Goal: Find specific fact: Find contact information

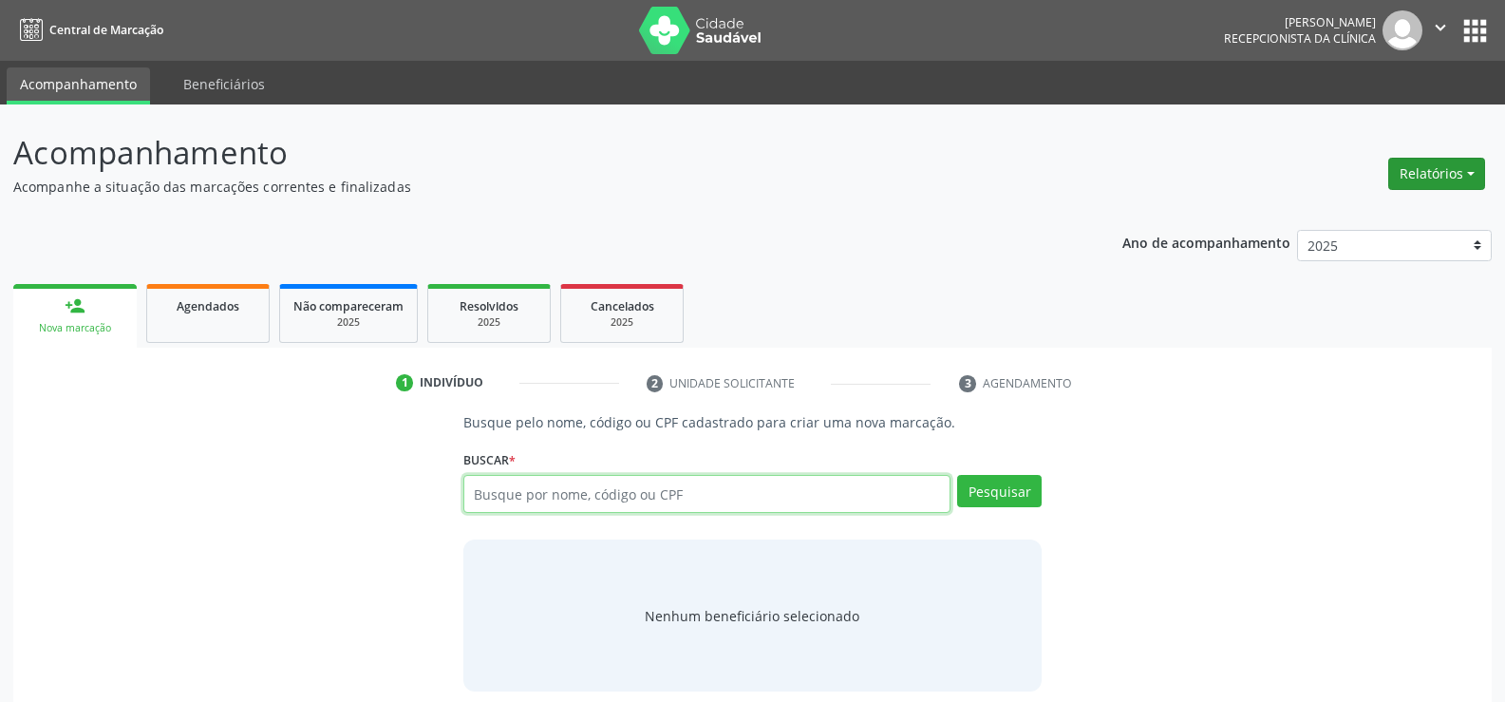
click at [1421, 168] on button "Relatórios" at bounding box center [1436, 174] width 97 height 32
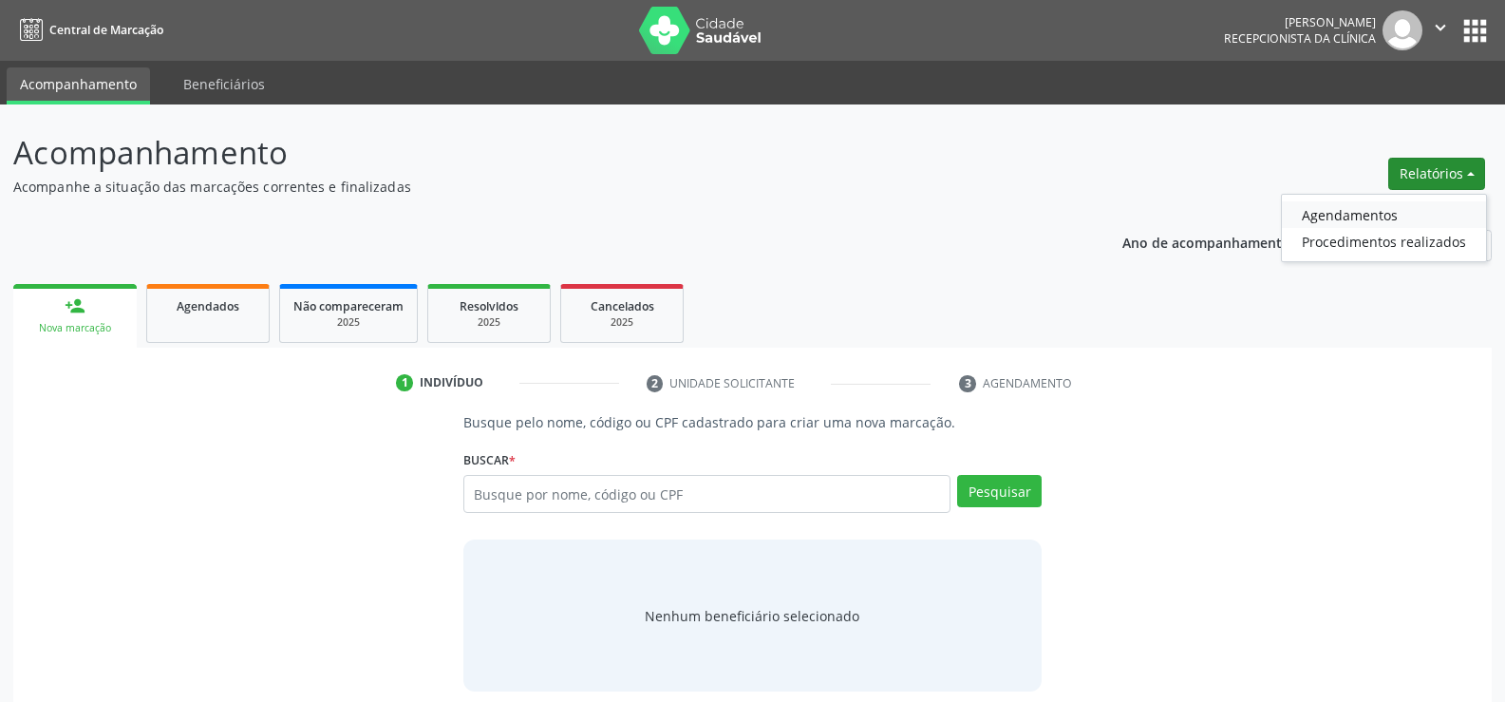
click at [1340, 212] on link "Agendamentos" at bounding box center [1384, 214] width 204 height 27
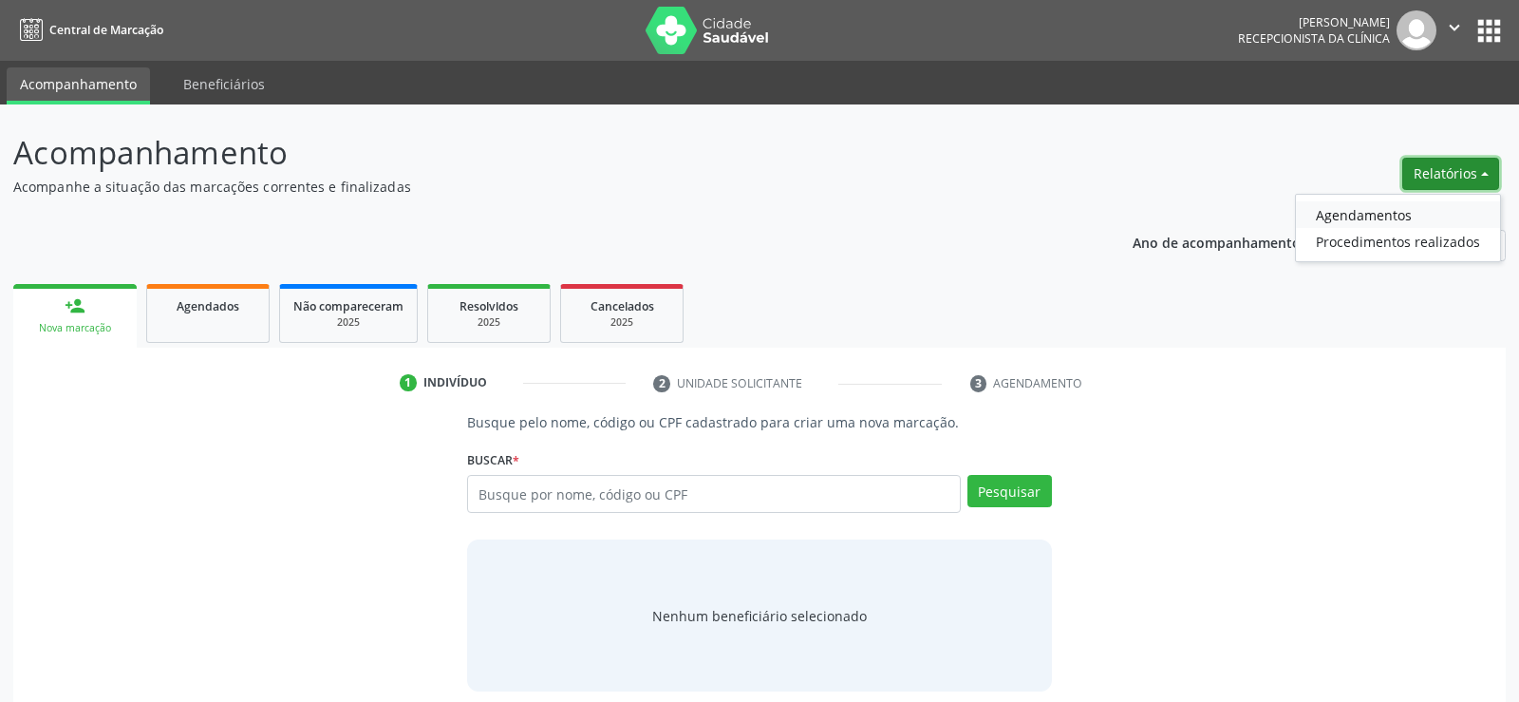
select select "8"
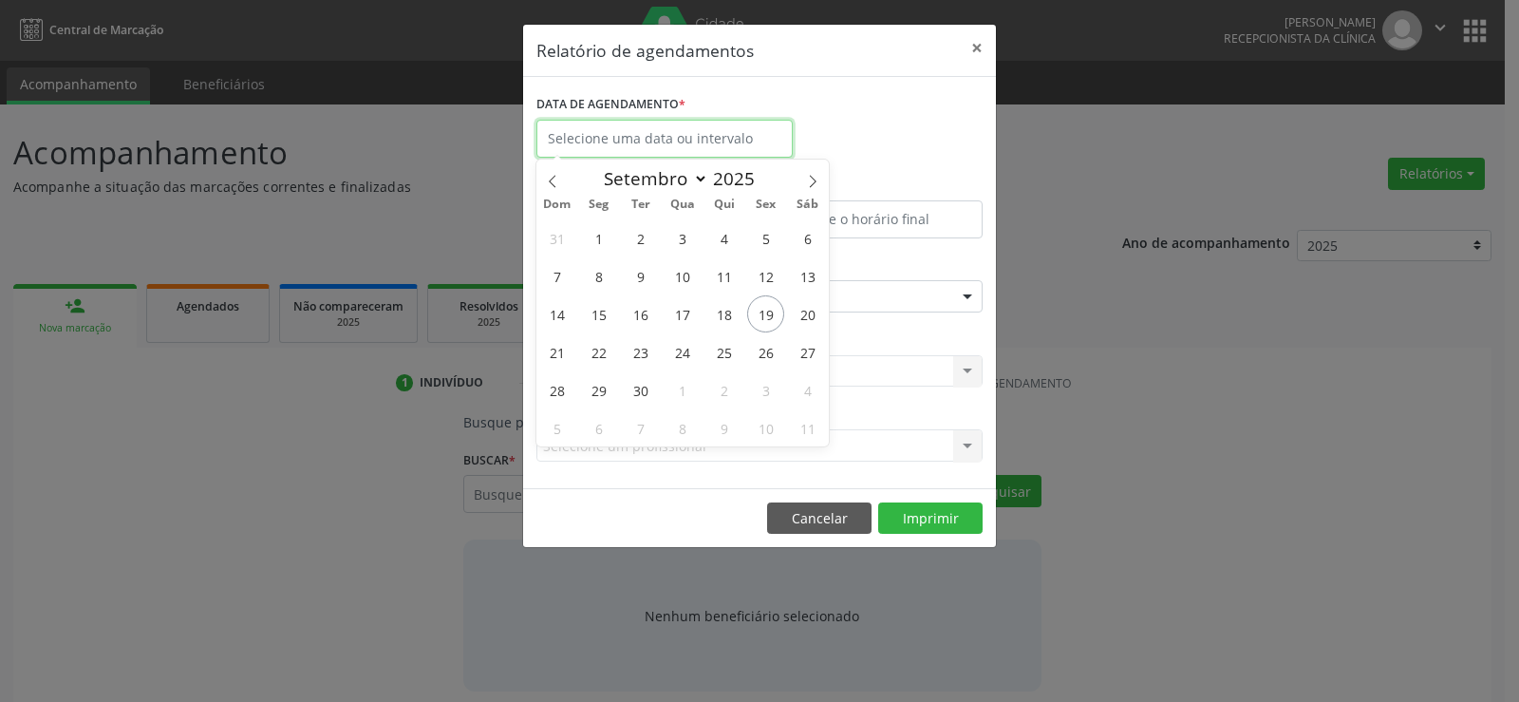
click at [644, 130] on input "text" at bounding box center [664, 139] width 256 height 38
click at [289, 357] on div "Relatório de agendamentos × DATA DE AGENDAMENTO * De ATÉ ESPECIALIDADE Selecion…" at bounding box center [759, 351] width 1519 height 702
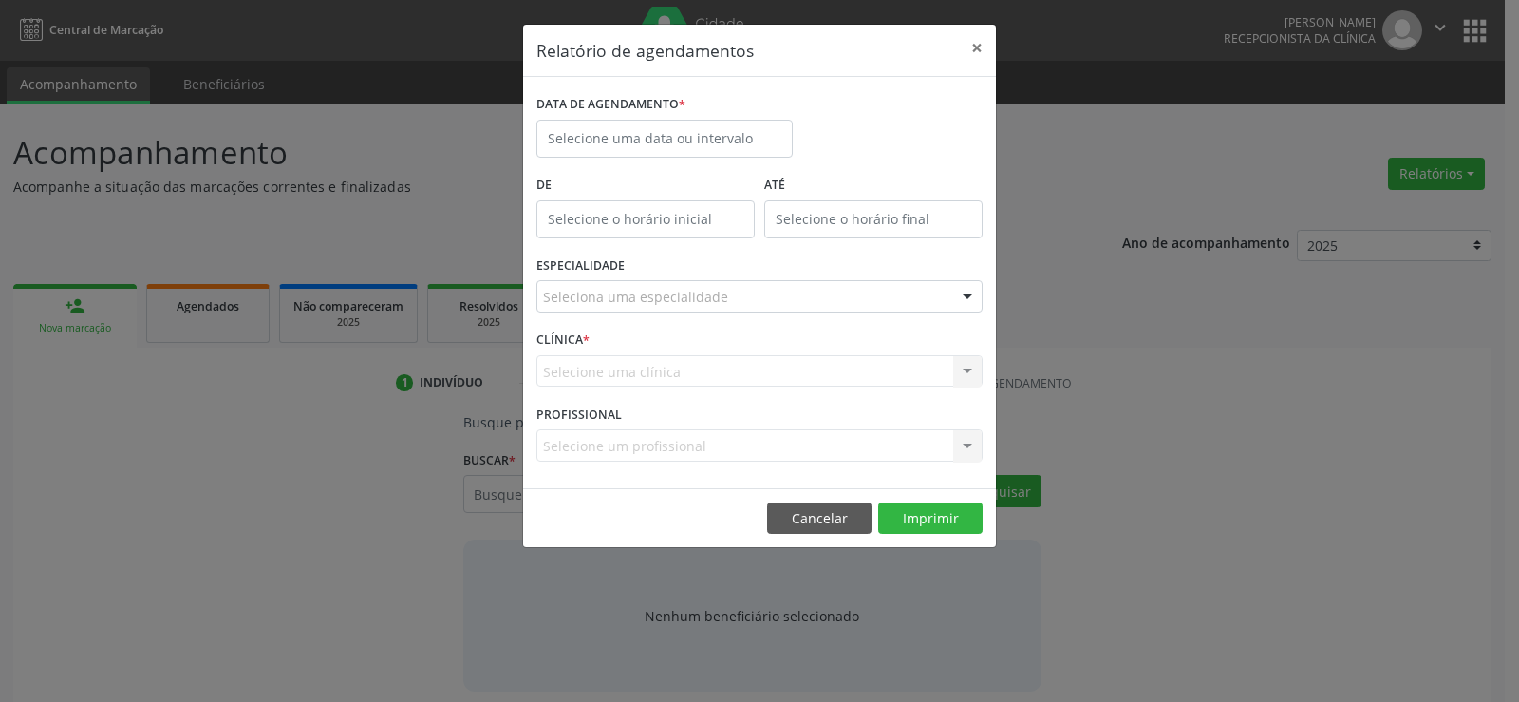
click at [430, 517] on div "Relatório de agendamentos × DATA DE AGENDAMENTO * De ATÉ ESPECIALIDADE Selecion…" at bounding box center [759, 351] width 1519 height 702
click at [813, 517] on button "Cancelar" at bounding box center [819, 518] width 104 height 32
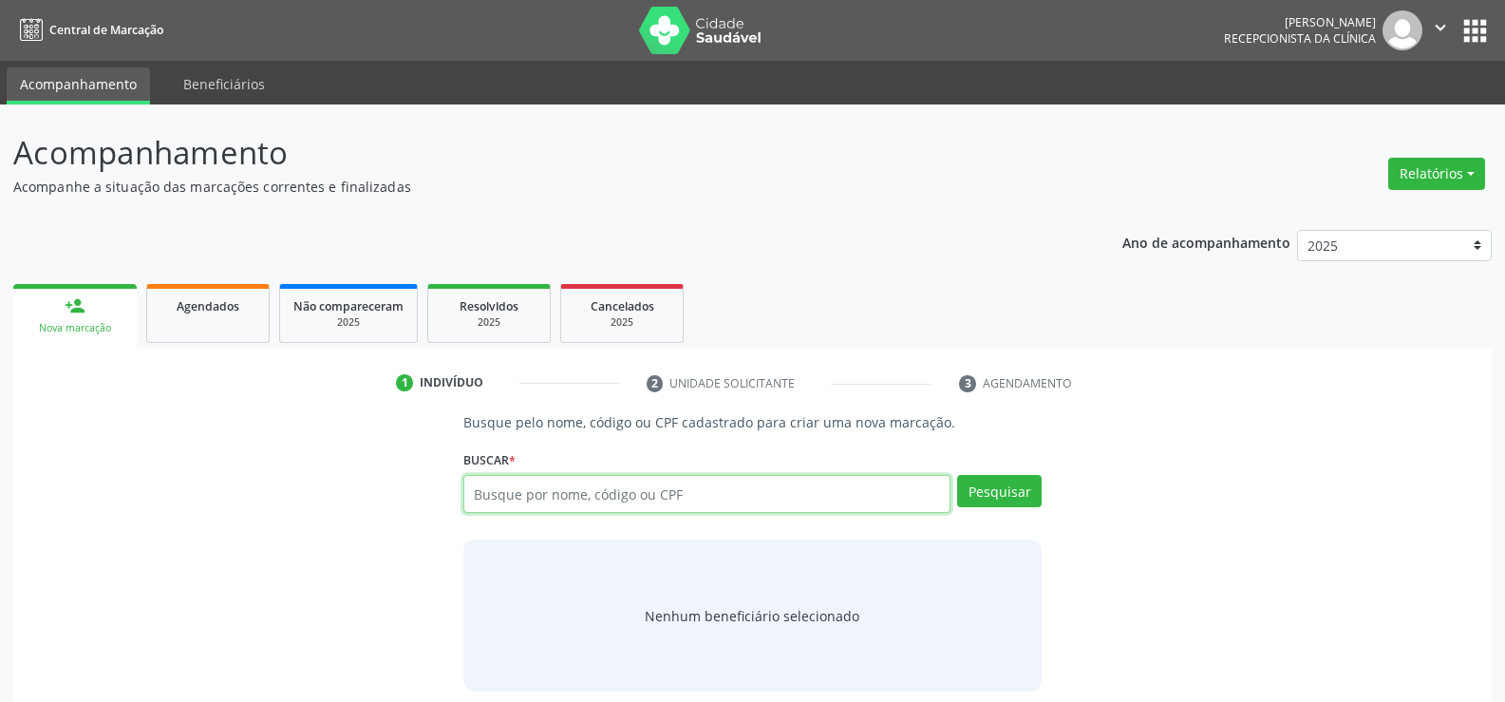
click at [588, 493] on input "text" at bounding box center [706, 494] width 487 height 38
type input "[PERSON_NAME]"
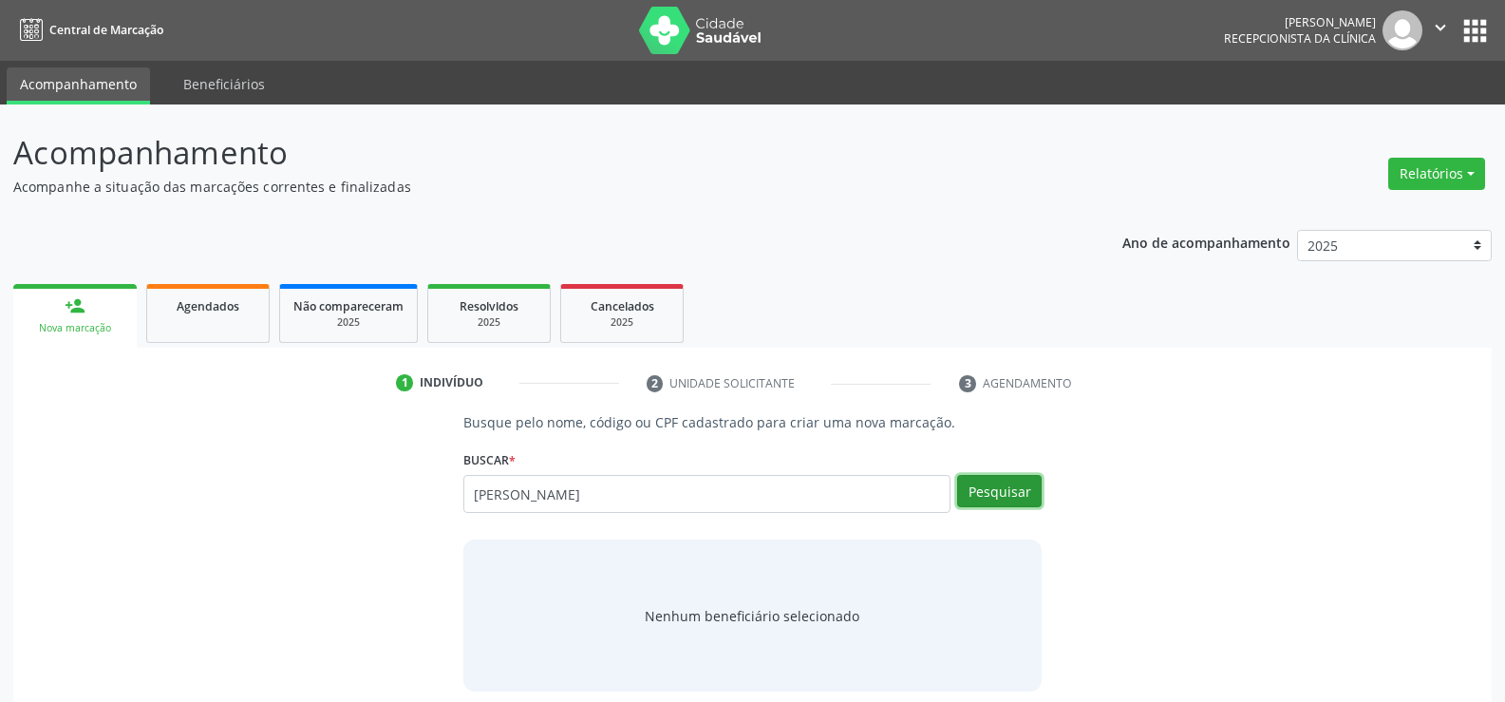
click at [993, 476] on button "Pesquisar" at bounding box center [999, 491] width 85 height 32
type input "[PERSON_NAME]"
click at [1325, 562] on div "Busque pelo nome, código ou CPF cadastrado para criar uma nova marcação. [GEOGR…" at bounding box center [753, 551] width 1452 height 279
click at [1430, 172] on button "Relatórios" at bounding box center [1436, 174] width 97 height 32
click at [1329, 212] on link "Agendamentos" at bounding box center [1384, 214] width 204 height 27
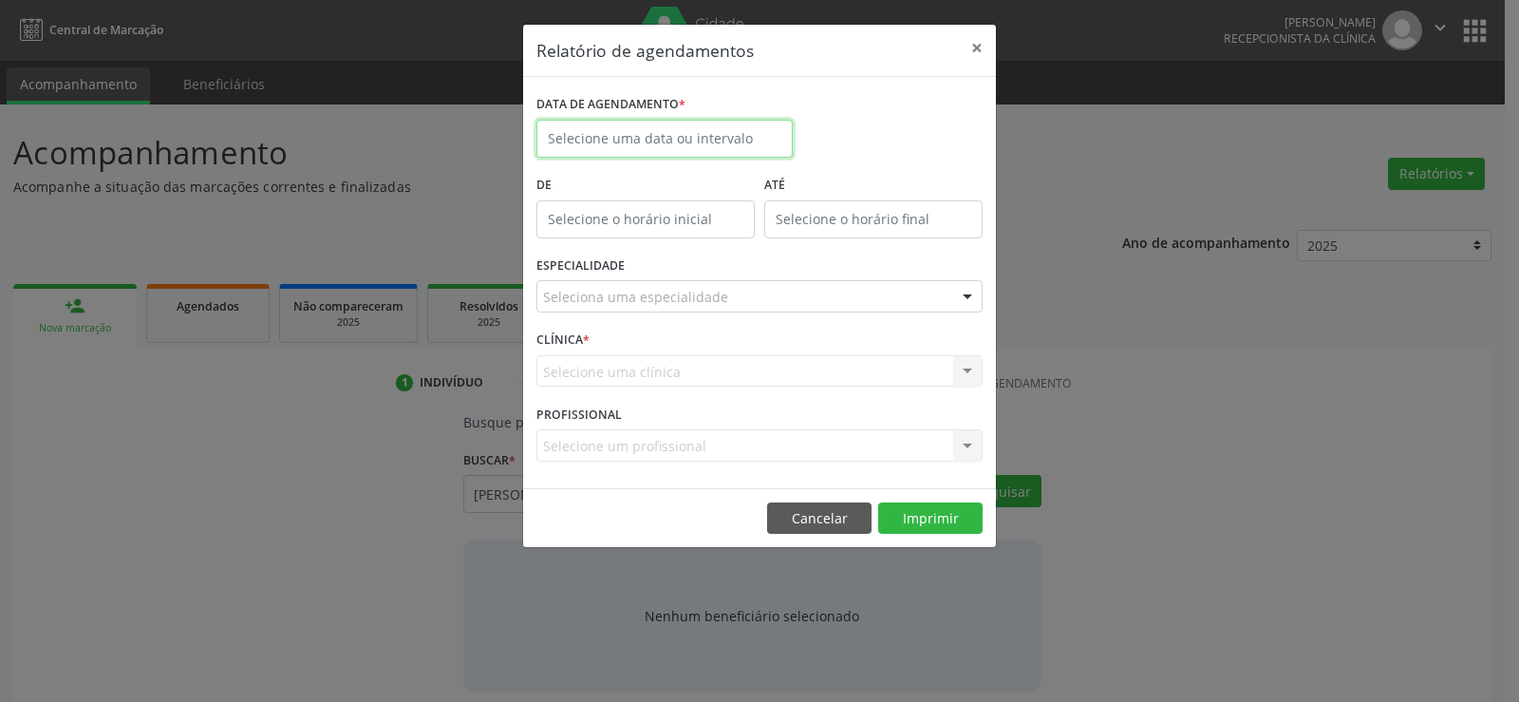
click at [634, 135] on input "text" at bounding box center [664, 139] width 256 height 38
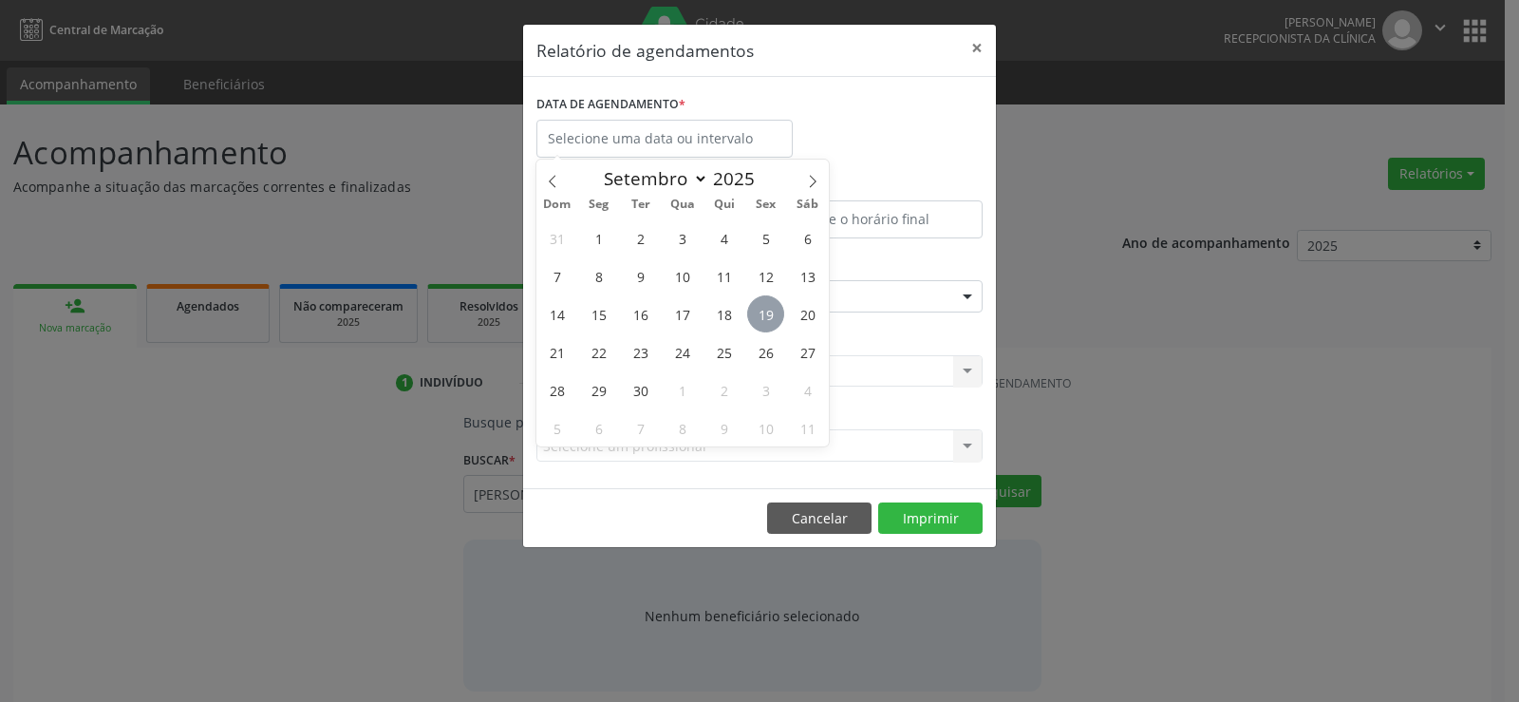
click at [765, 310] on span "19" at bounding box center [765, 313] width 37 height 37
type input "[DATE]"
click at [765, 310] on span "19" at bounding box center [765, 313] width 37 height 37
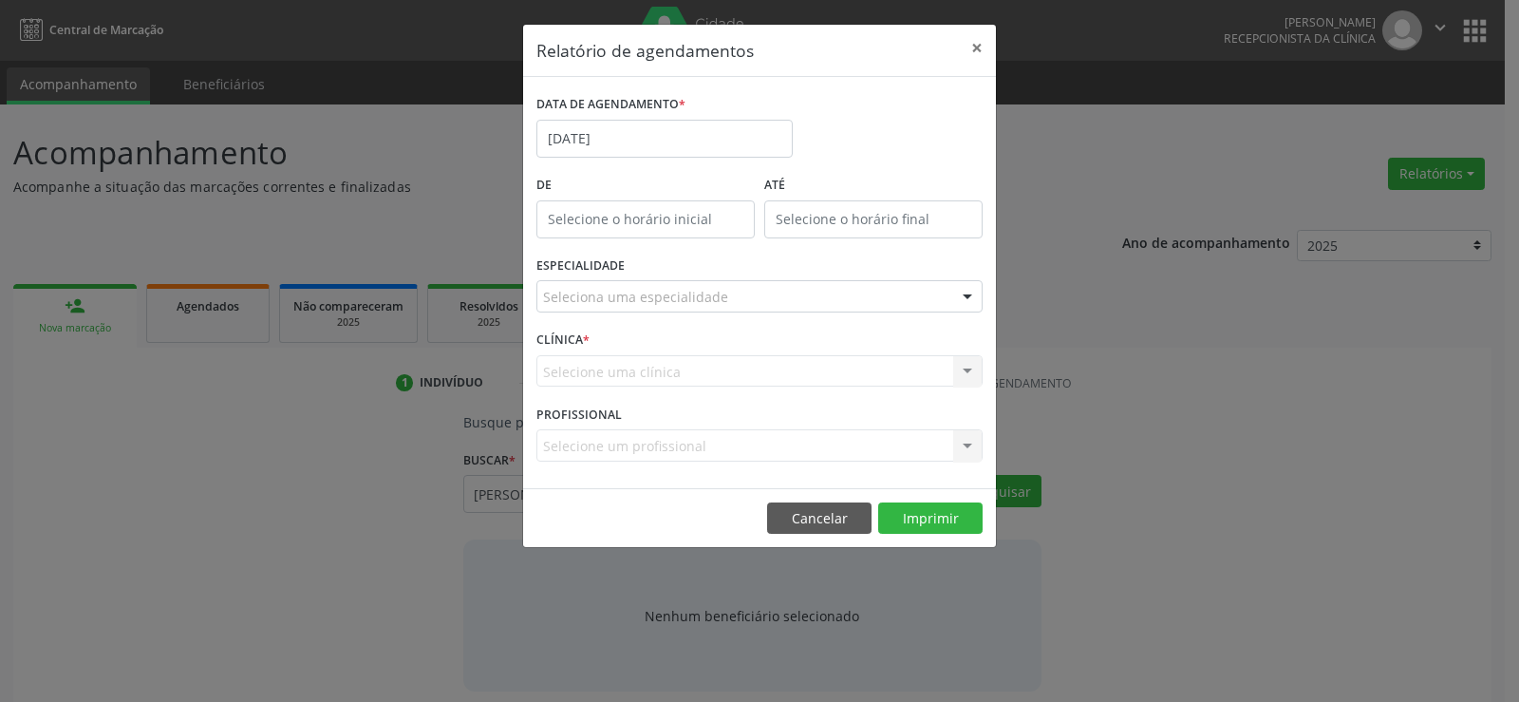
click at [850, 294] on div "Seleciona uma especialidade" at bounding box center [759, 296] width 446 height 32
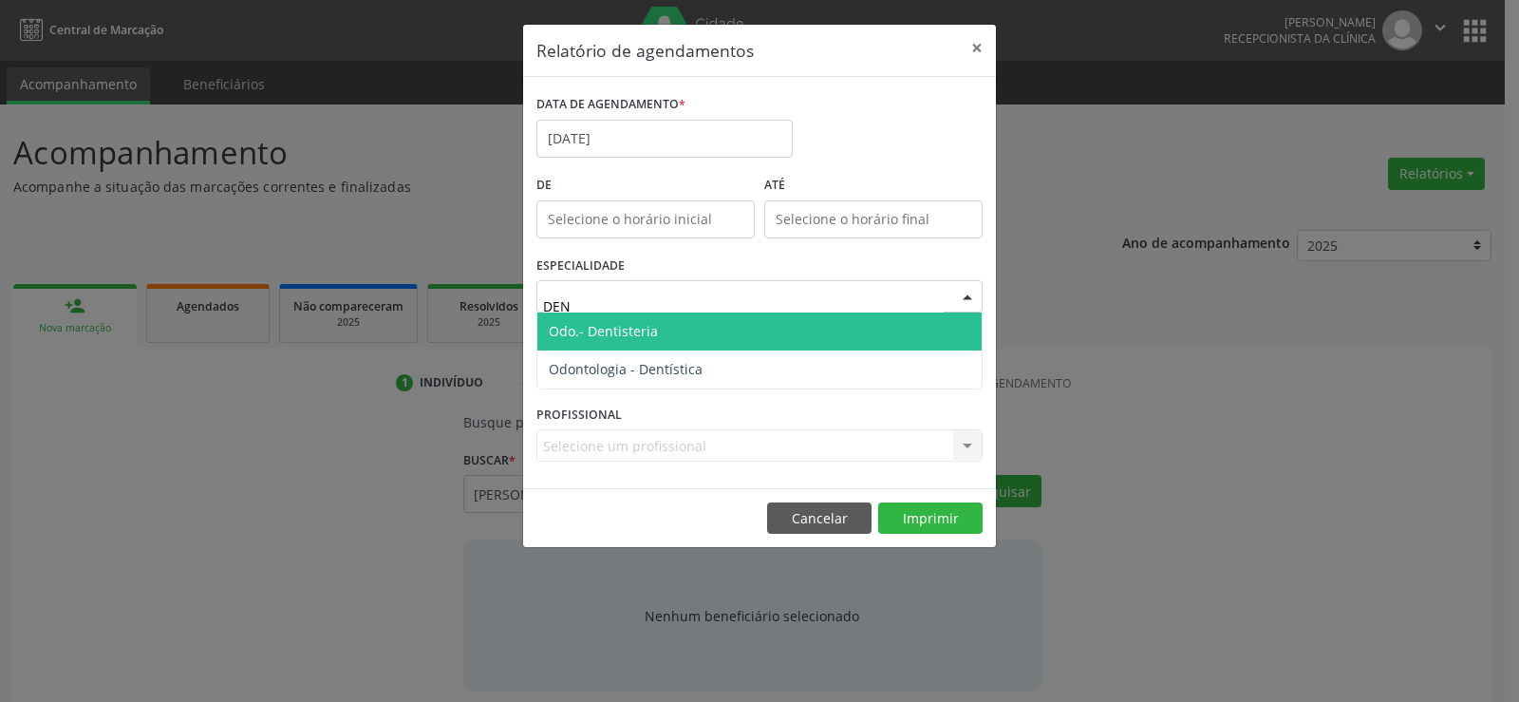
type input "DENT"
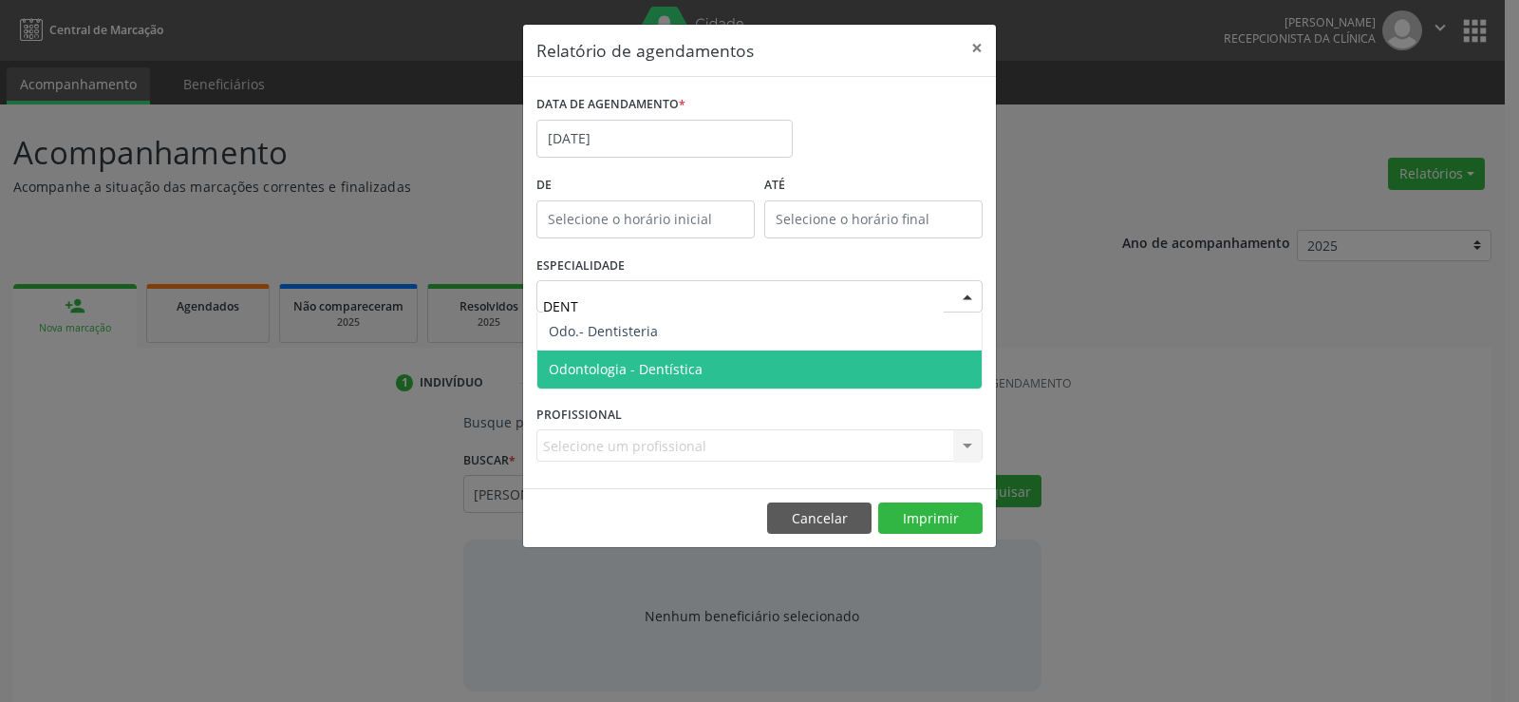
click at [722, 365] on span "Odontologia - Dentística" at bounding box center [759, 369] width 444 height 38
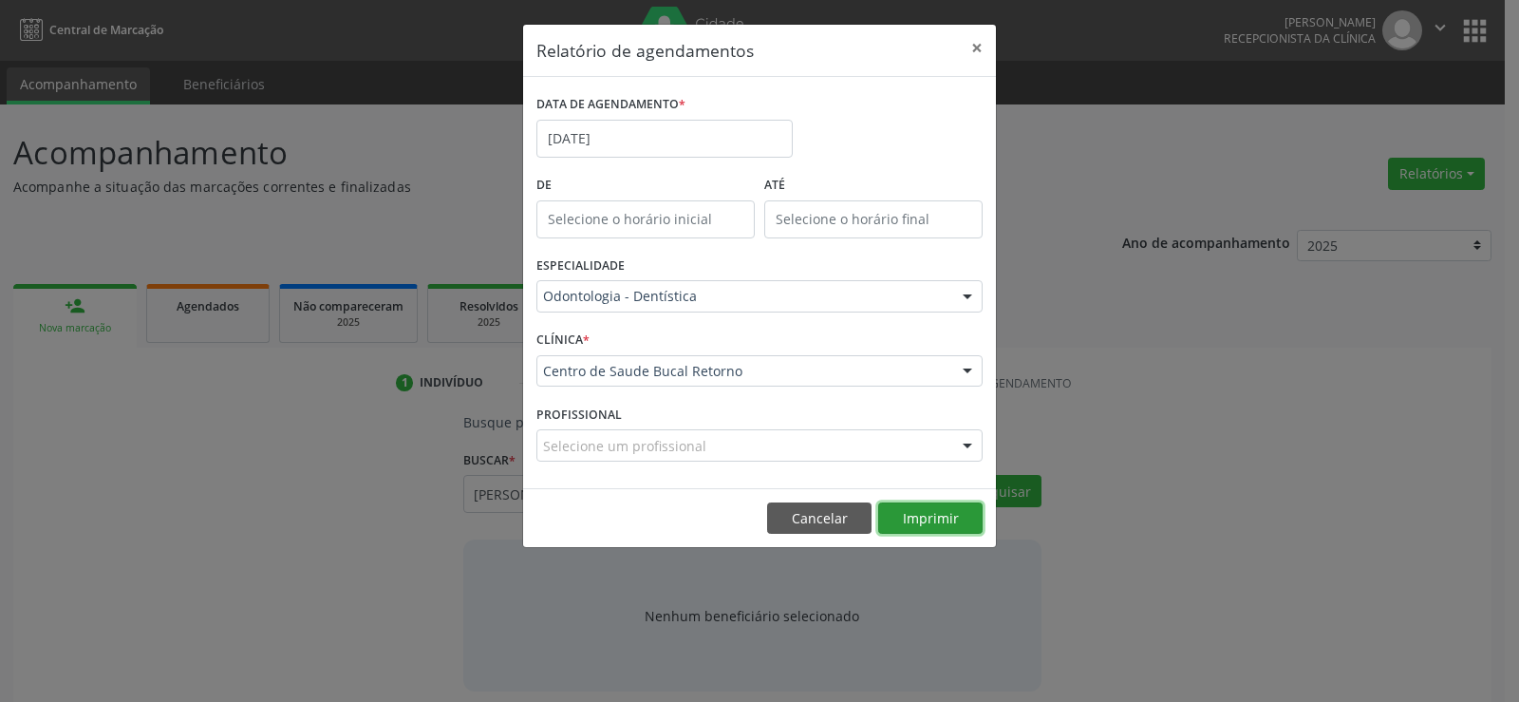
click at [950, 514] on button "Imprimir" at bounding box center [930, 518] width 104 height 32
click at [971, 47] on button "×" at bounding box center [977, 48] width 38 height 47
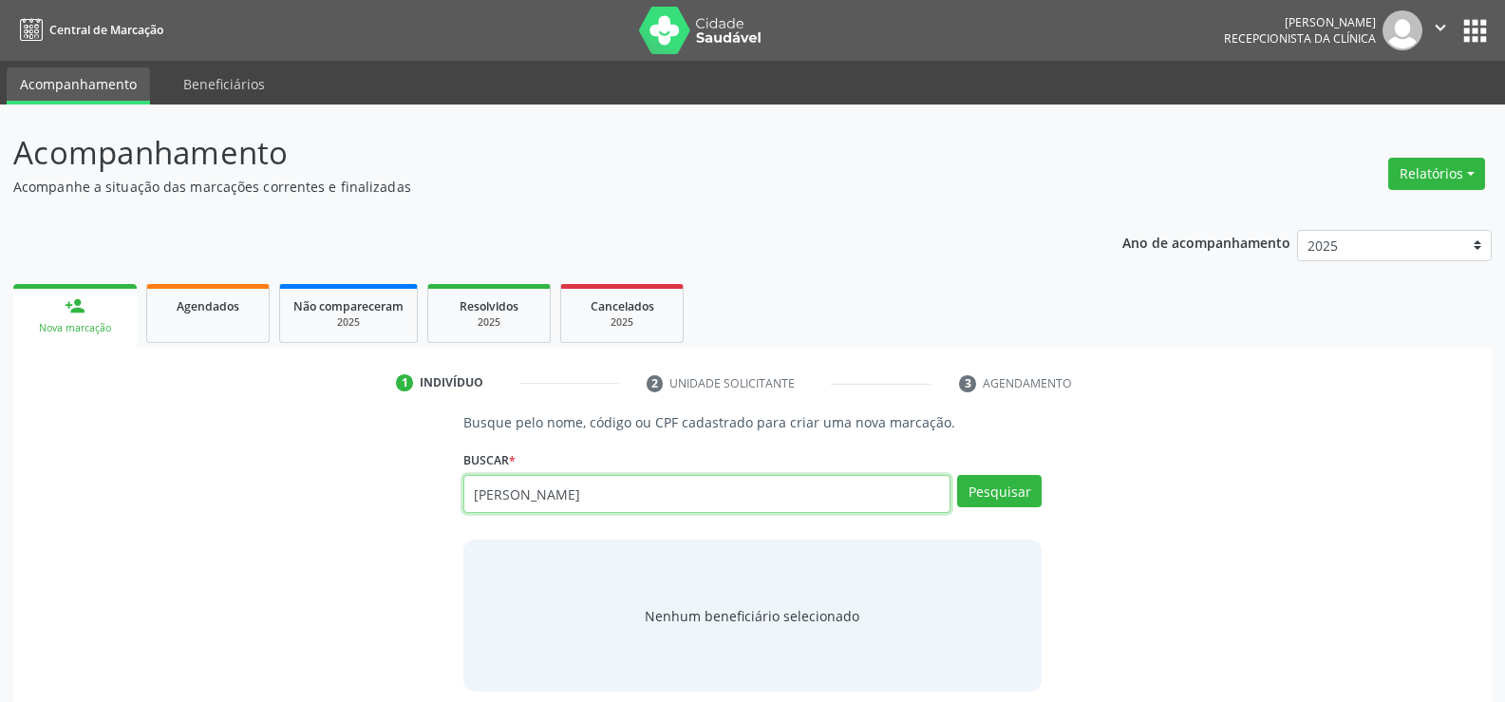
drag, startPoint x: 708, startPoint y: 498, endPoint x: 431, endPoint y: 500, distance: 277.3
click at [431, 500] on div "Busque pelo nome, código ou CPF cadastrado para criar uma nova marcação. [GEOGR…" at bounding box center [753, 551] width 1452 height 279
paste input "295.244.154-53"
type input "295.244.154-53"
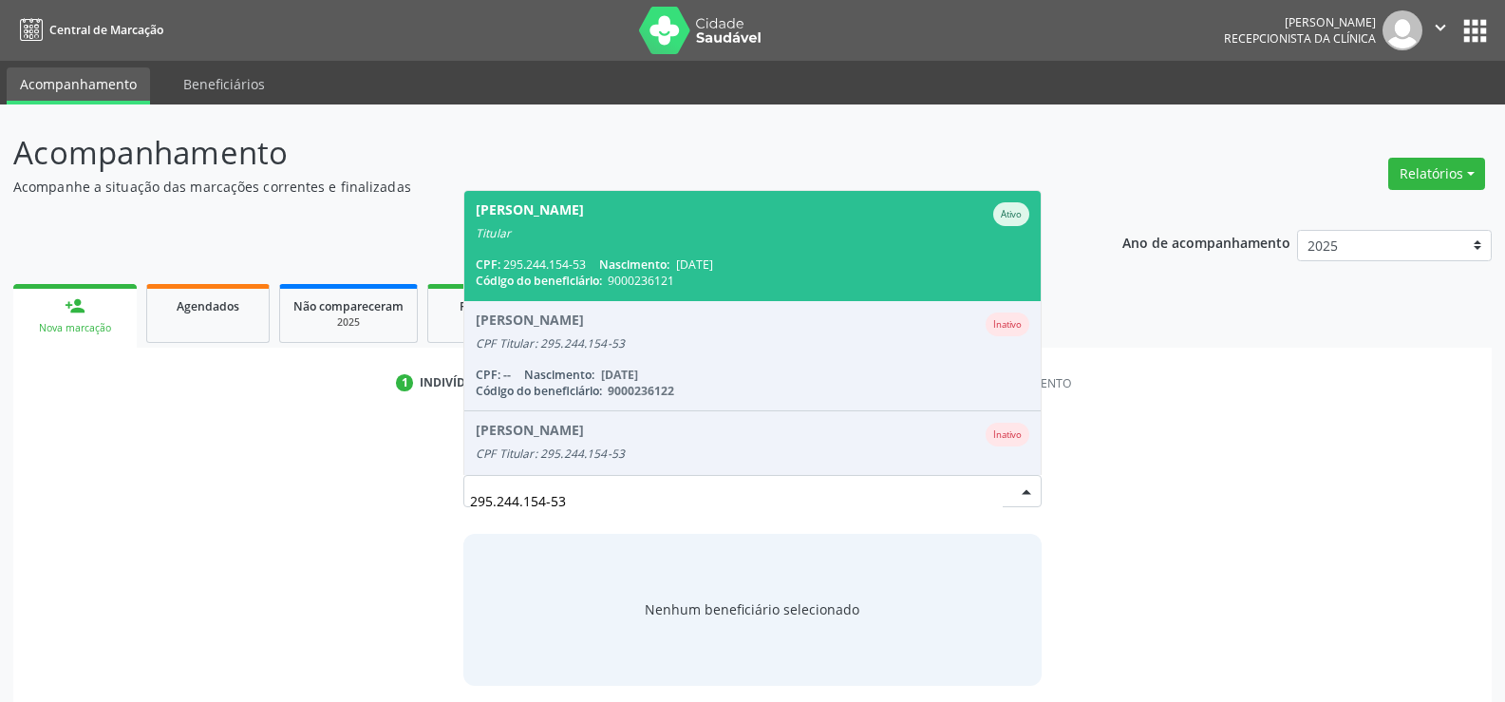
click at [594, 248] on span "[PERSON_NAME] Ativo Titular CPF: 295.244.154-53 Nascimento: [DATE] Código do be…" at bounding box center [752, 245] width 576 height 109
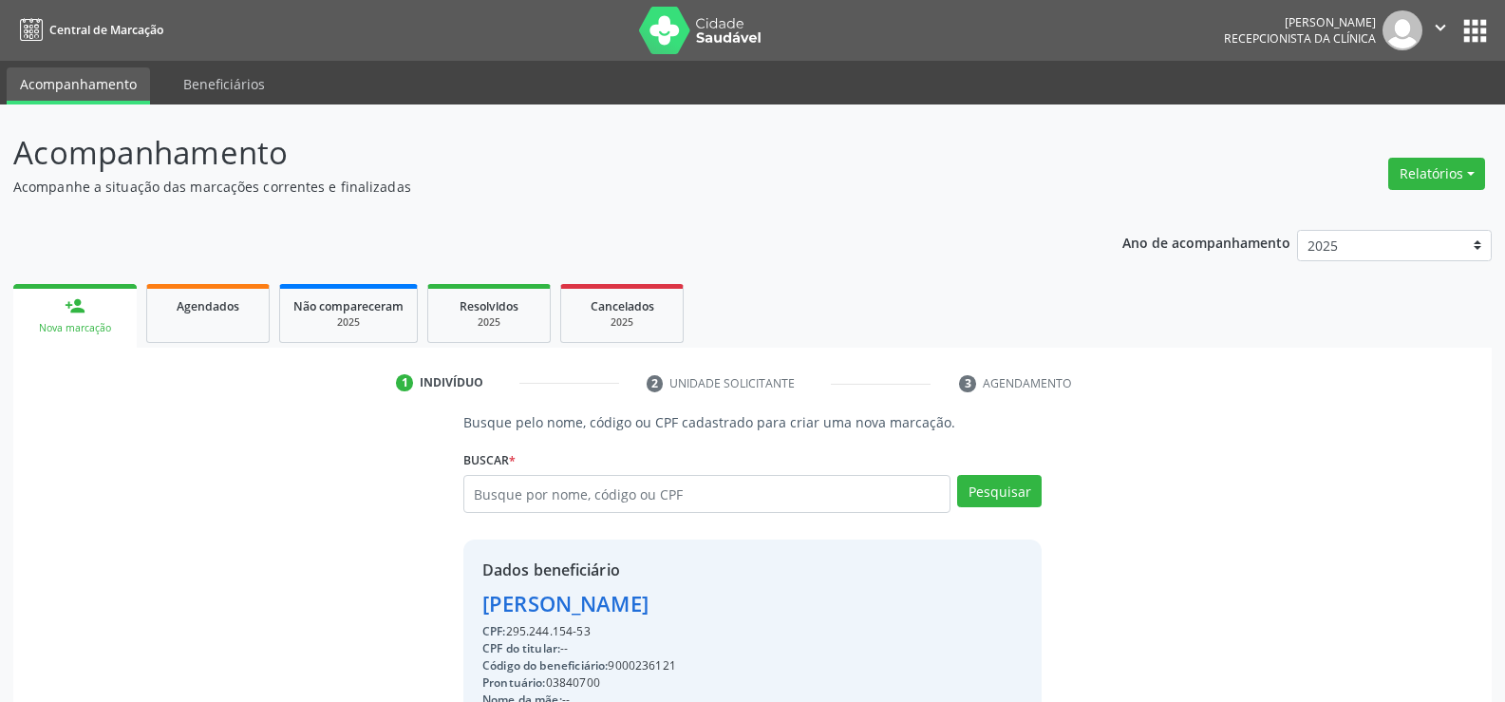
scroll to position [285, 0]
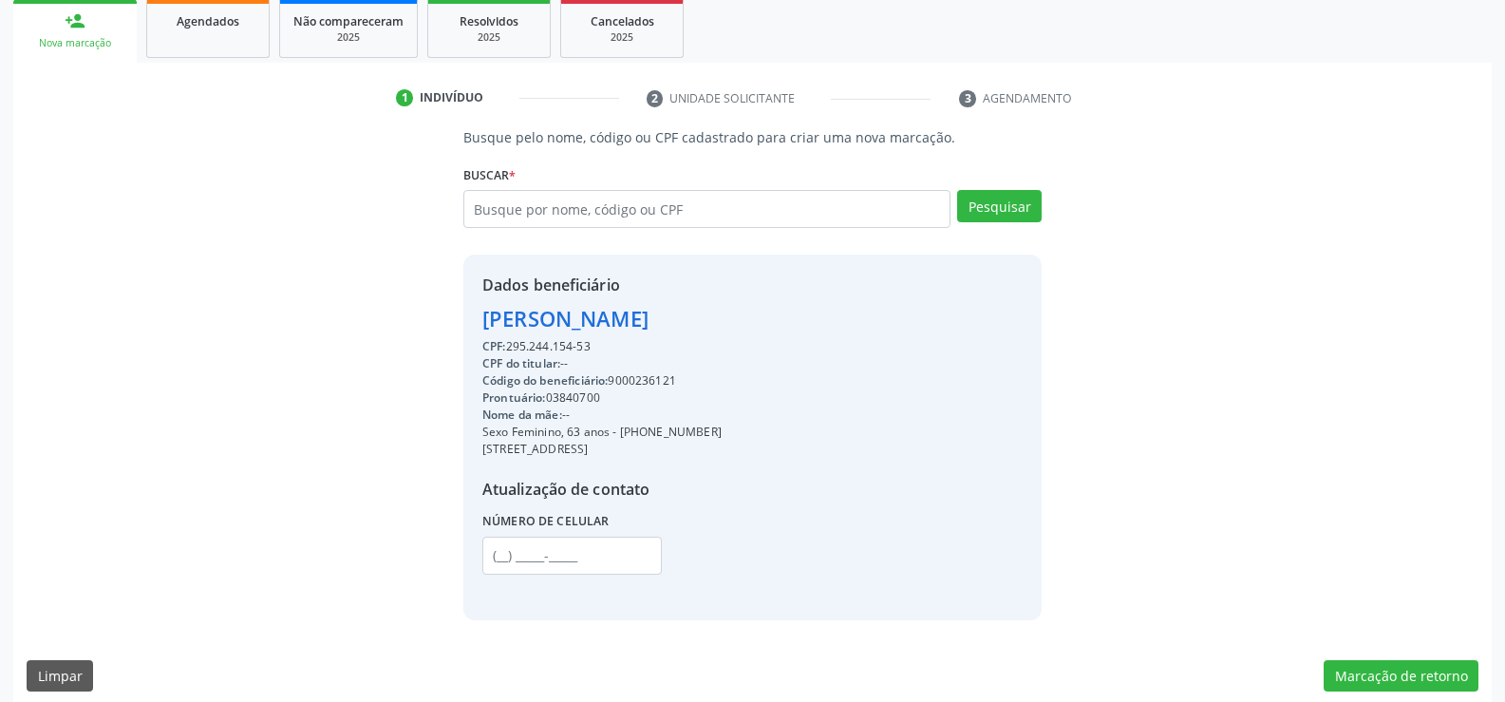
drag, startPoint x: 480, startPoint y: 320, endPoint x: 718, endPoint y: 345, distance: 238.7
click at [718, 345] on div "Dados beneficiário [PERSON_NAME] CPF: 295.244.154-53 CPF do titular: -- Código …" at bounding box center [752, 436] width 578 height 365
copy div "[PERSON_NAME] CPF: 295.244.154-53"
click at [655, 345] on div "CPF: 295.244.154-53" at bounding box center [601, 346] width 239 height 17
drag, startPoint x: 480, startPoint y: 311, endPoint x: 840, endPoint y: 323, distance: 361.0
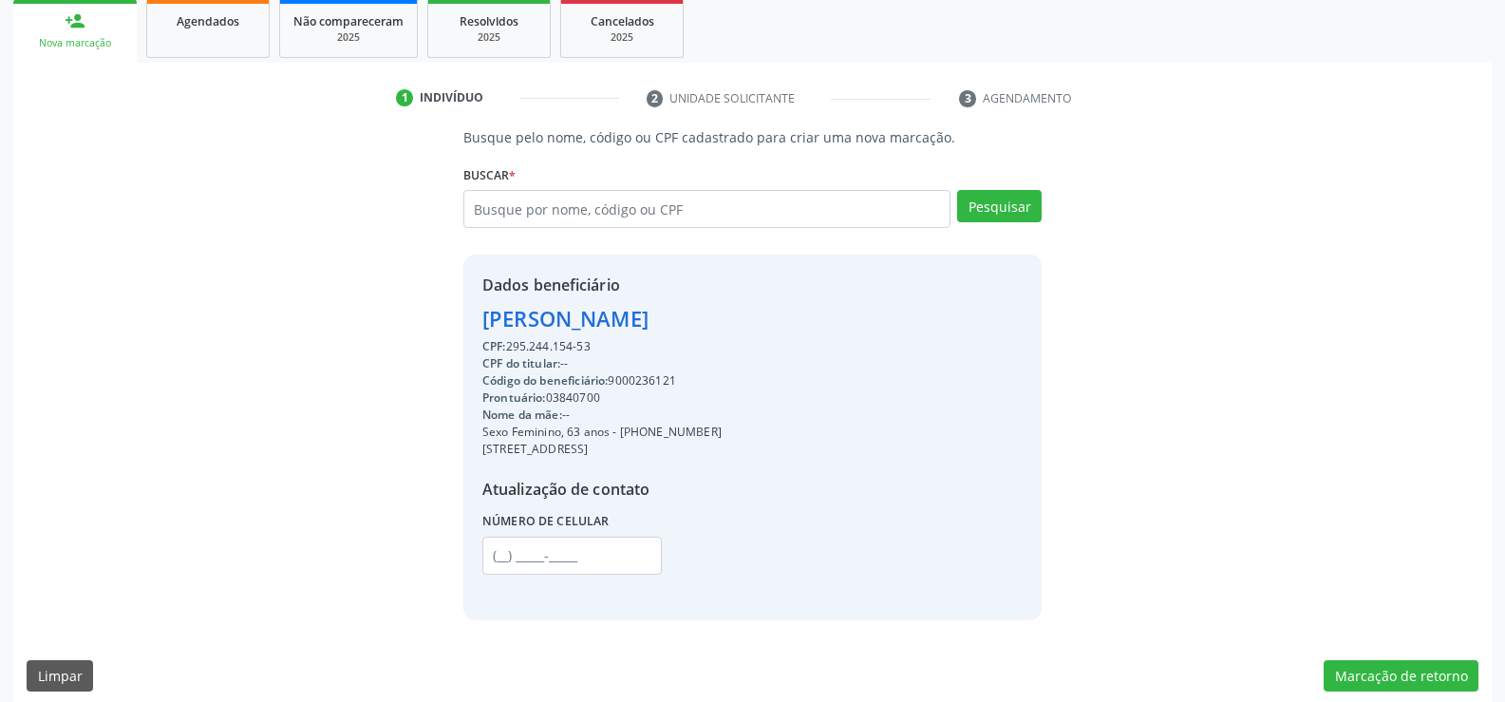
click at [840, 323] on div "Dados beneficiário [PERSON_NAME] CPF: 295.244.154-53 CPF do titular: -- Código …" at bounding box center [752, 436] width 578 height 365
copy div "[PERSON_NAME]"
drag, startPoint x: 644, startPoint y: 427, endPoint x: 762, endPoint y: 429, distance: 117.8
click at [722, 429] on div "Sexo Feminino, 63 anos - [PHONE_NUMBER]" at bounding box center [601, 431] width 239 height 17
copy div "98855-0444"
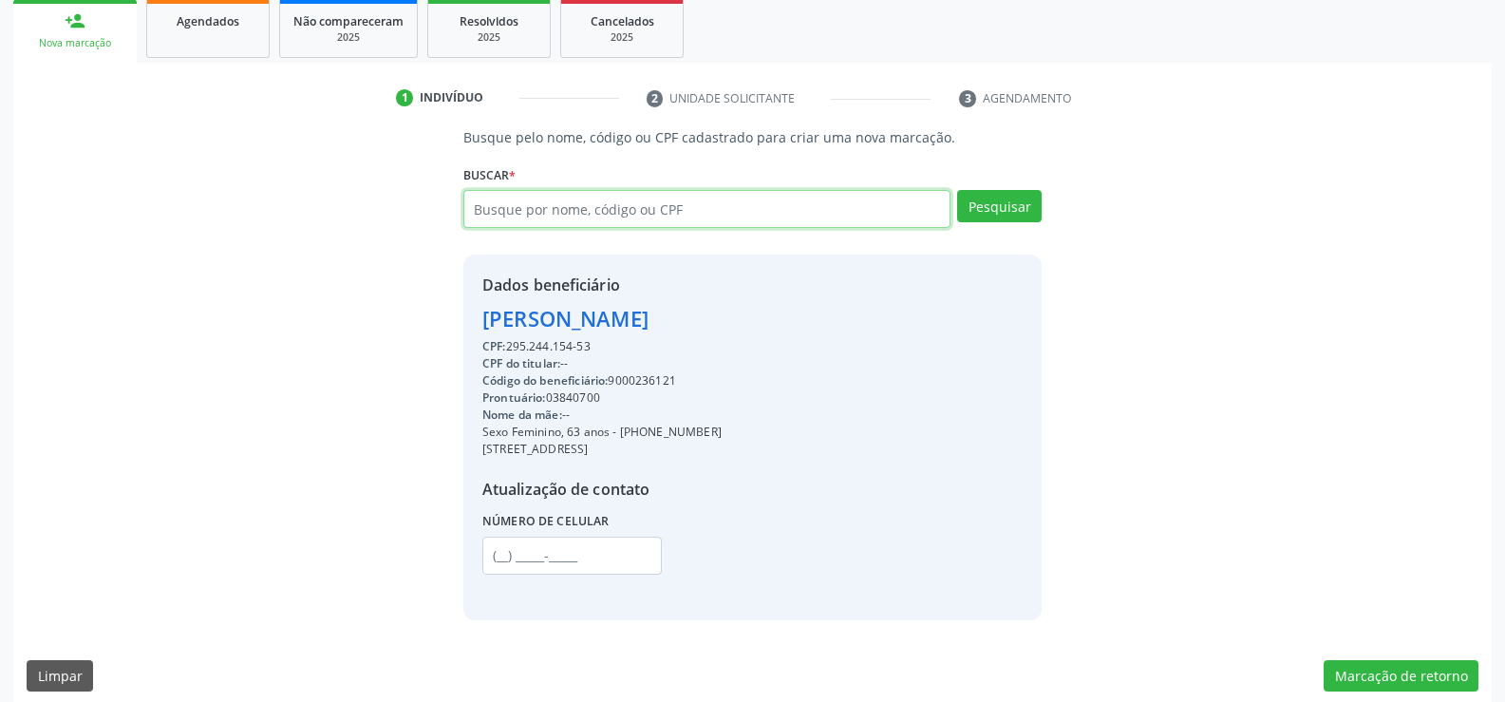
click at [700, 206] on input "text" at bounding box center [706, 209] width 487 height 38
paste input "949.930.094-53"
type input "949.930.094-53"
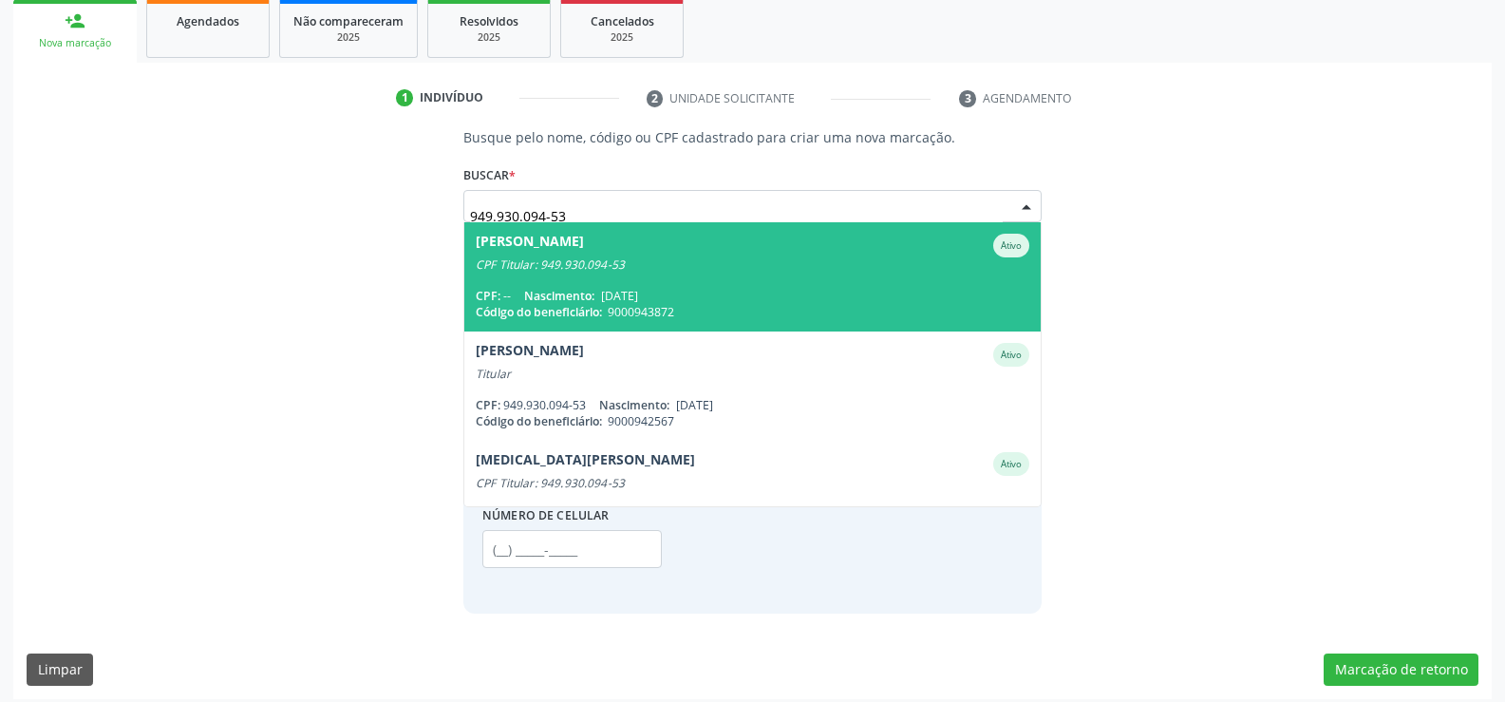
click at [573, 296] on span "Nascimento:" at bounding box center [559, 296] width 70 height 16
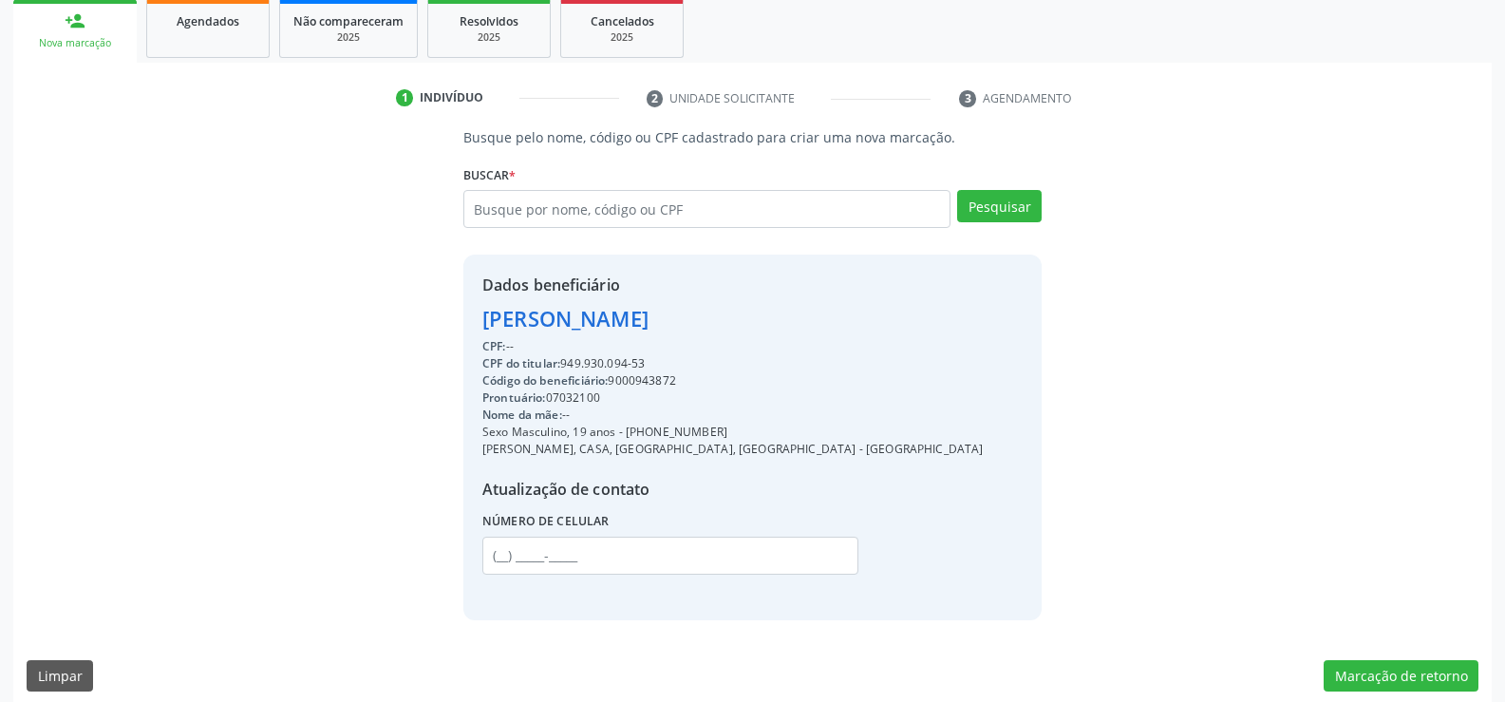
drag, startPoint x: 477, startPoint y: 313, endPoint x: 1012, endPoint y: 326, distance: 535.7
click at [1012, 326] on div "Dados beneficiário [PERSON_NAME] CPF: -- CPF do titular: 949.930.094-53 Código …" at bounding box center [752, 436] width 578 height 365
copy div "[PERSON_NAME]"
drag, startPoint x: 651, startPoint y: 428, endPoint x: 766, endPoint y: 427, distance: 114.9
click at [766, 427] on div "Sexo Masculino, 19 anos - [PHONE_NUMBER]" at bounding box center [732, 431] width 501 height 17
